Goal: Task Accomplishment & Management: Complete application form

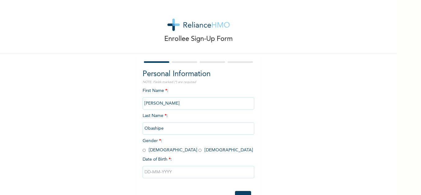
click at [143, 150] on input "radio" at bounding box center [144, 150] width 3 height 6
radio input "true"
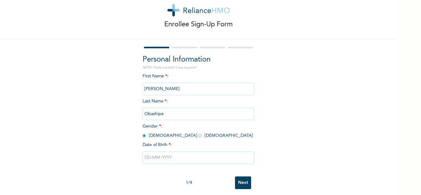
scroll to position [23, 0]
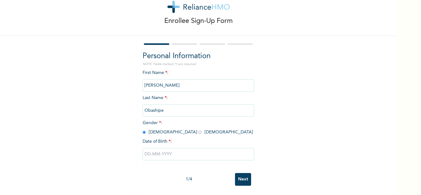
click at [165, 150] on input "text" at bounding box center [199, 154] width 112 height 12
select select "9"
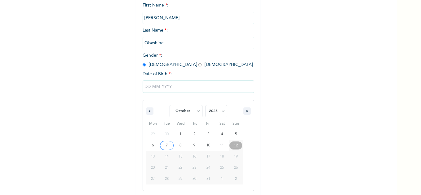
scroll to position [86, 0]
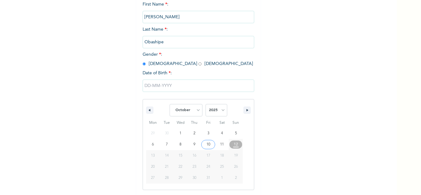
type input "[DATE]"
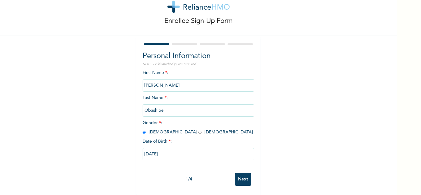
click at [152, 150] on input "[DATE]" at bounding box center [199, 154] width 112 height 12
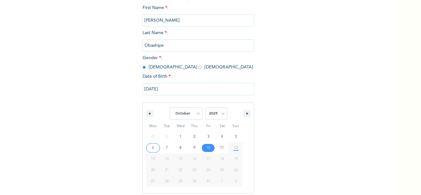
scroll to position [86, 0]
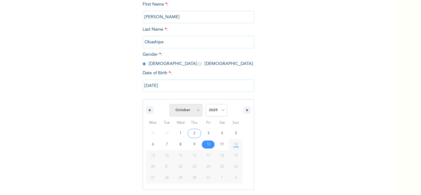
click at [195, 111] on select "January February March April May June July August September October November De…" at bounding box center [185, 110] width 33 height 12
select select "6"
click at [169, 104] on select "January February March April May June July August September October November De…" at bounding box center [185, 110] width 33 height 12
type input "[DATE]"
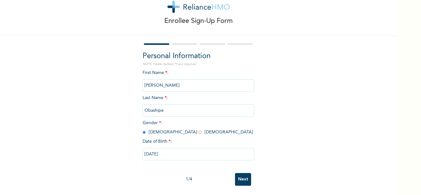
scroll to position [23, 0]
click at [176, 149] on input "[DATE]" at bounding box center [199, 154] width 112 height 12
select select "6"
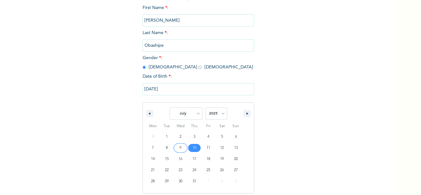
scroll to position [86, 0]
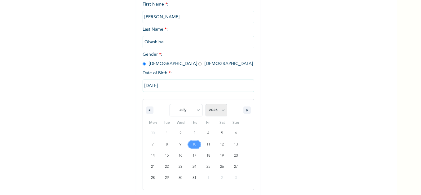
click at [220, 111] on select "2025 2024 2023 2022 2021 2020 2019 2018 2017 2016 2015 2014 2013 2012 2011 2010…" at bounding box center [216, 110] width 22 height 12
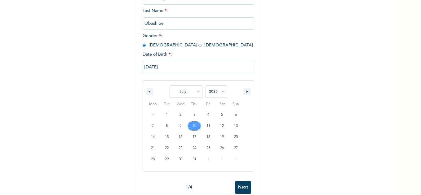
scroll to position [118, 0]
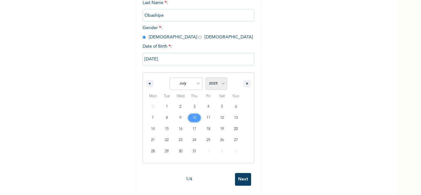
click at [221, 80] on select "2025 2024 2023 2022 2021 2020 2019 2018 2017 2016 2015 2014 2013 2012 2011 2010…" at bounding box center [216, 83] width 22 height 12
select select "1993"
click at [205, 77] on select "2025 2024 2023 2022 2021 2020 2019 2018 2017 2016 2015 2014 2013 2012 2011 2010…" at bounding box center [216, 83] width 22 height 12
type input "[DATE]"
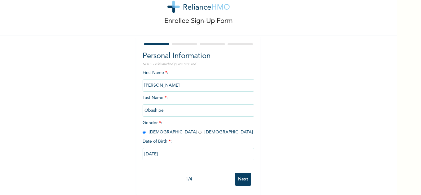
click at [185, 43] on div at bounding box center [184, 44] width 25 height 2
click at [242, 173] on input "Next" at bounding box center [243, 179] width 16 height 13
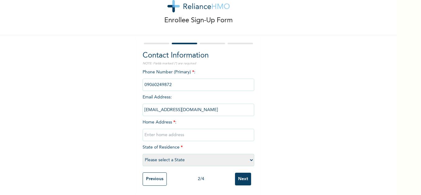
click at [165, 131] on input "text" at bounding box center [199, 135] width 112 height 12
type input "no 25 [PERSON_NAME]"
click at [155, 154] on select "Please select a State [PERSON_NAME] (FCT) [PERSON_NAME] Ibom [GEOGRAPHIC_DATA] …" at bounding box center [199, 160] width 112 height 12
select select "25"
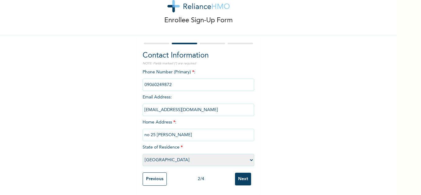
click at [143, 154] on select "Please select a State [PERSON_NAME] (FCT) [PERSON_NAME] Ibom [GEOGRAPHIC_DATA] …" at bounding box center [199, 160] width 112 height 12
click at [243, 177] on input "Next" at bounding box center [243, 179] width 16 height 13
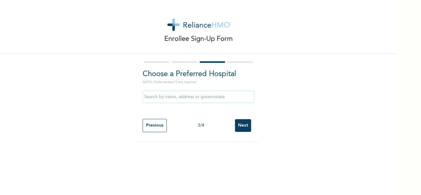
scroll to position [0, 0]
click at [169, 98] on input "text" at bounding box center [199, 97] width 112 height 12
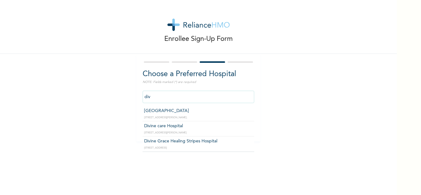
type input "[GEOGRAPHIC_DATA]"
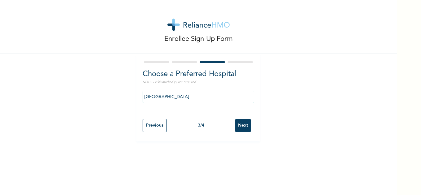
click at [243, 124] on input "Next" at bounding box center [243, 125] width 16 height 13
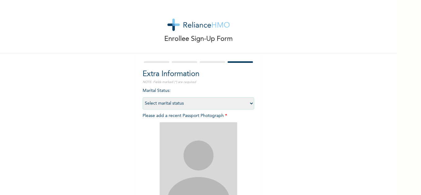
click at [249, 105] on select "Select marital status [DEMOGRAPHIC_DATA] Married [DEMOGRAPHIC_DATA] Widow/[DEMO…" at bounding box center [199, 103] width 112 height 12
select select "1"
click at [143, 97] on select "Select marital status [DEMOGRAPHIC_DATA] Married [DEMOGRAPHIC_DATA] Widow/[DEMO…" at bounding box center [199, 103] width 112 height 12
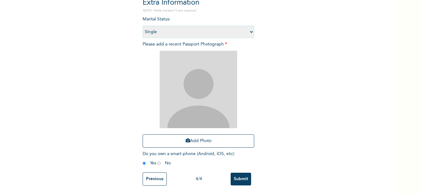
scroll to position [76, 0]
click at [200, 136] on button "Add Photo" at bounding box center [199, 140] width 112 height 13
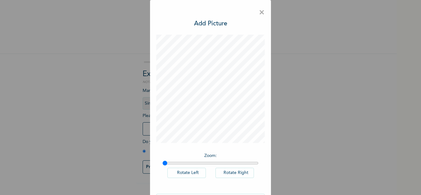
scroll to position [0, 0]
click at [213, 24] on h3 "Add Picture" at bounding box center [210, 23] width 33 height 9
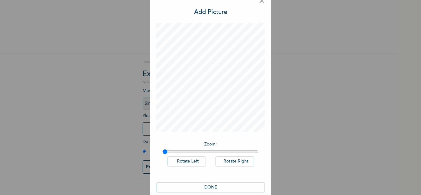
scroll to position [21, 0]
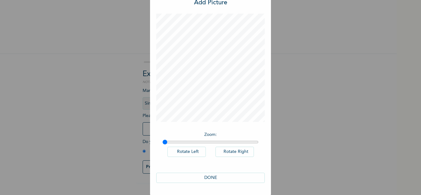
click at [209, 177] on button "DONE" at bounding box center [210, 178] width 108 height 10
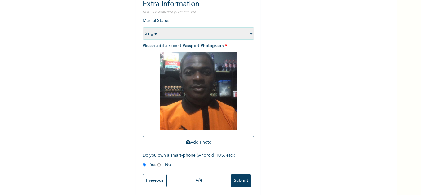
scroll to position [76, 0]
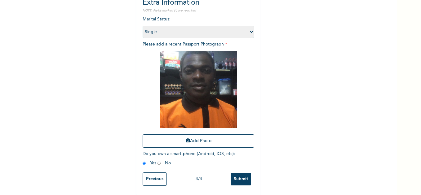
click at [241, 175] on input "Submit" at bounding box center [240, 179] width 20 height 13
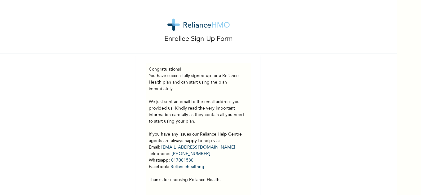
scroll to position [18, 0]
